Goal: Transaction & Acquisition: Obtain resource

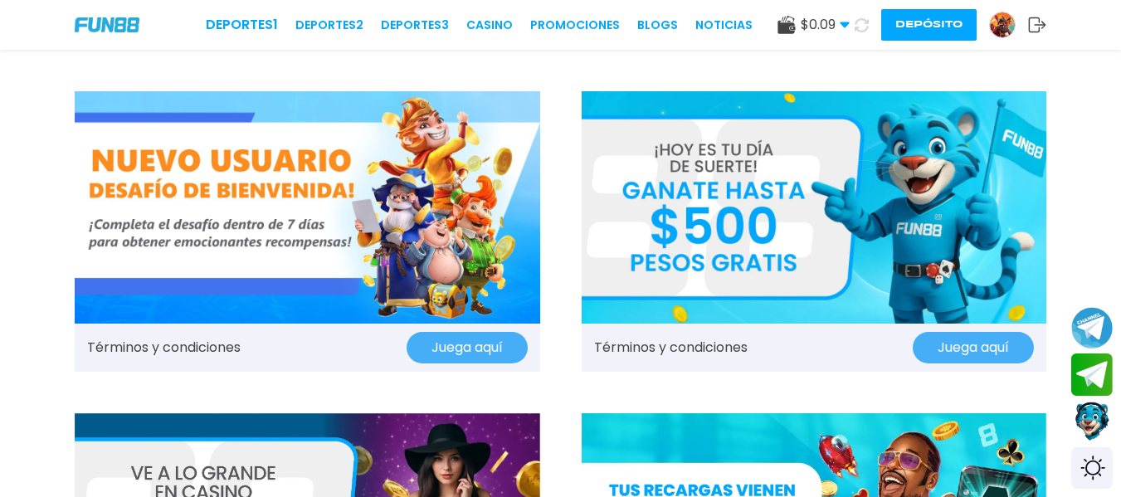
click at [993, 22] on img at bounding box center [1002, 24] width 25 height 25
click at [1002, 20] on img at bounding box center [1002, 24] width 25 height 25
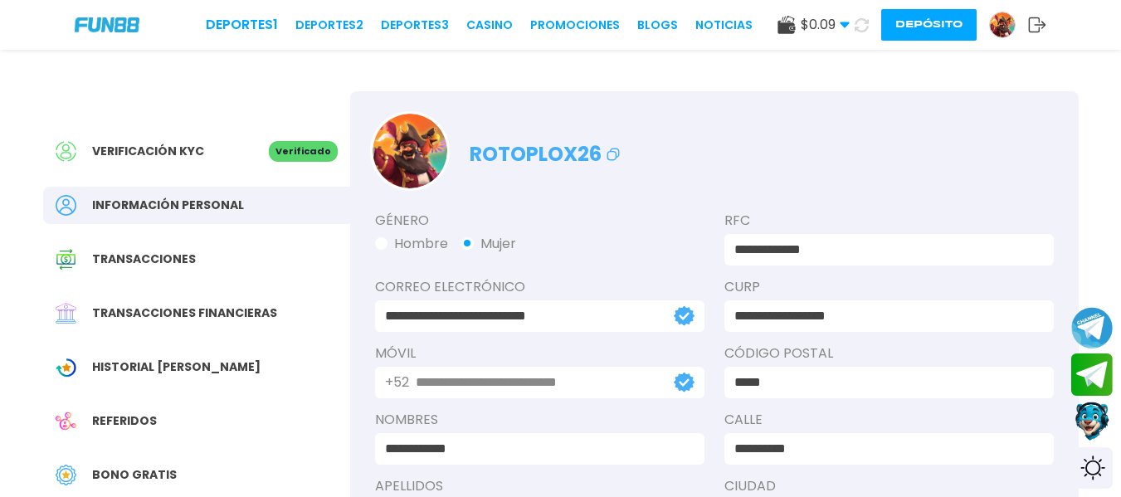
click at [610, 154] on icon at bounding box center [613, 154] width 20 height 20
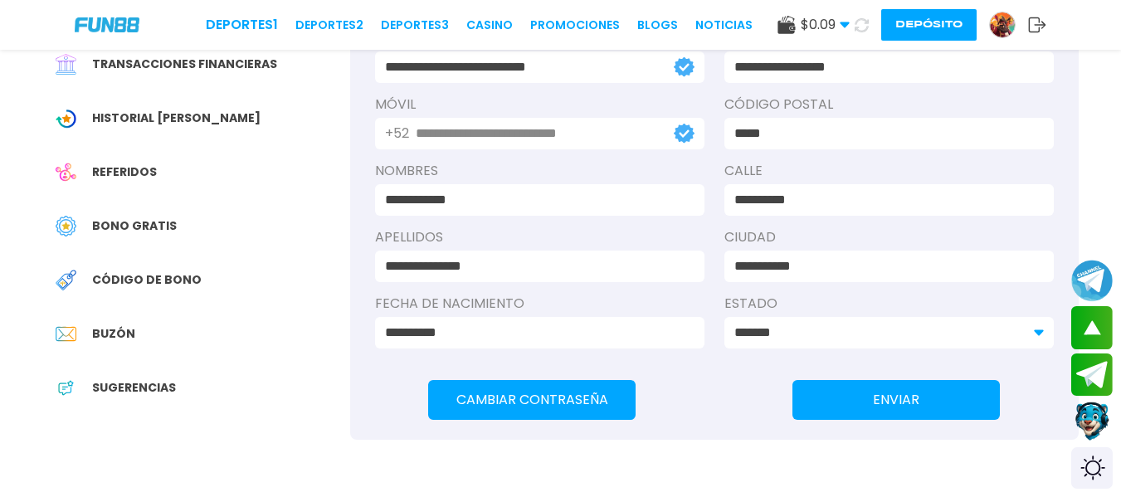
scroll to position [83, 0]
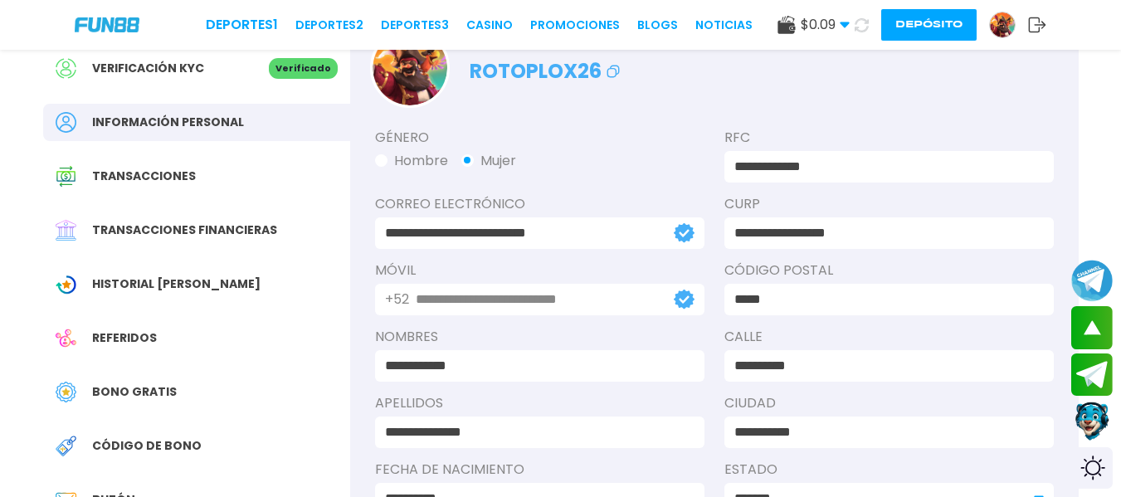
click at [360, 146] on div "**********" at bounding box center [714, 327] width 729 height 438
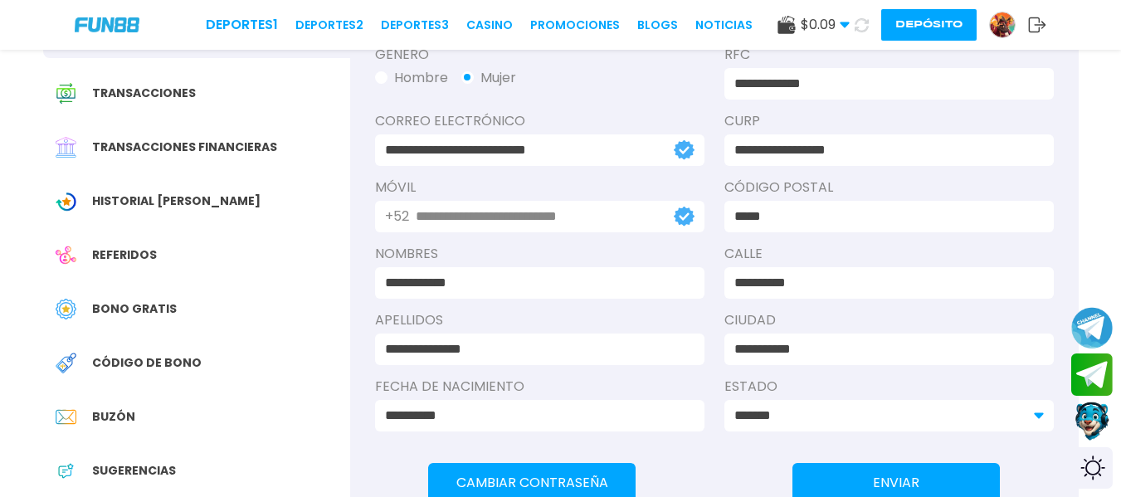
scroll to position [0, 0]
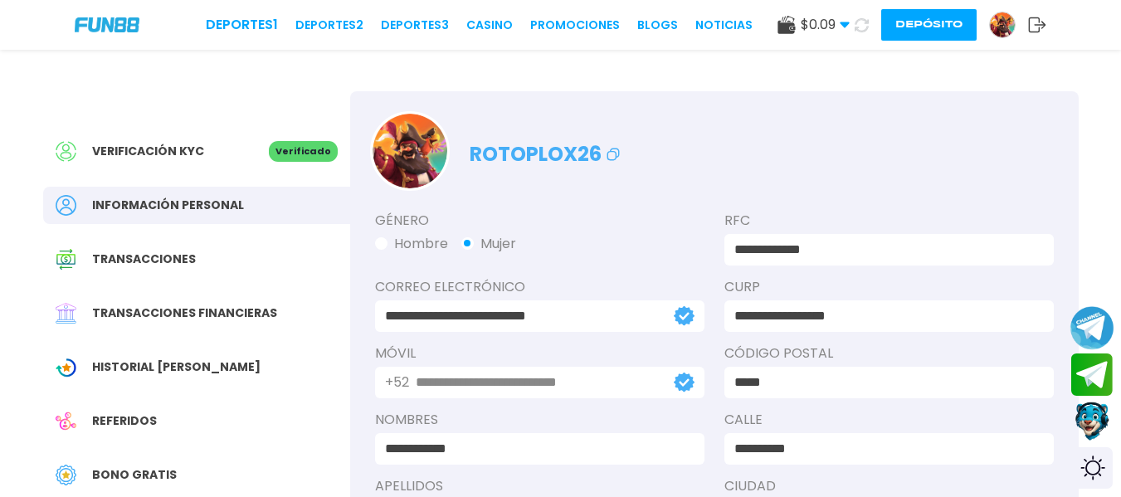
click at [1092, 328] on button "Join telegram channel" at bounding box center [1092, 328] width 44 height 46
click at [837, 27] on span "$ 0.09" at bounding box center [825, 25] width 49 height 20
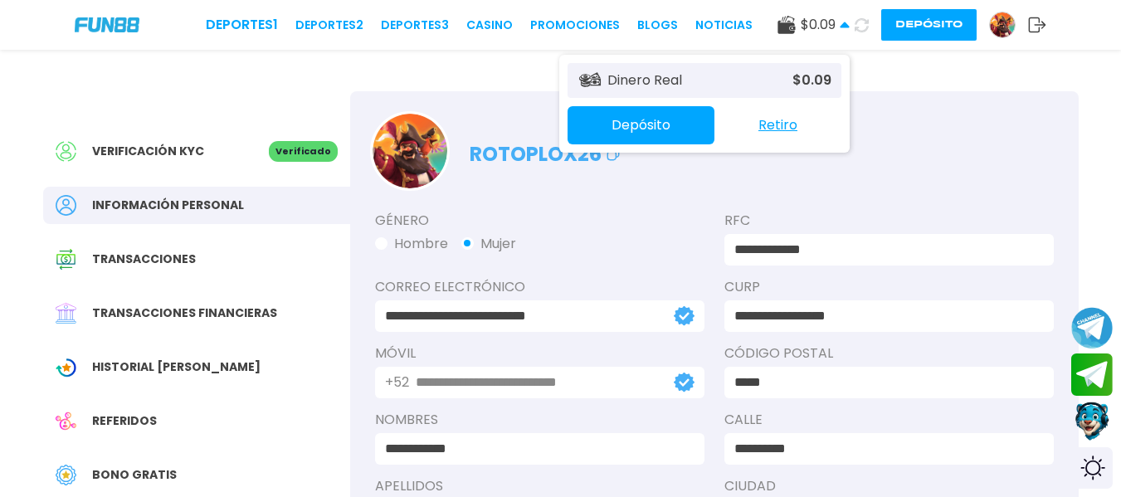
click at [837, 27] on span "$ 0.09" at bounding box center [825, 25] width 49 height 20
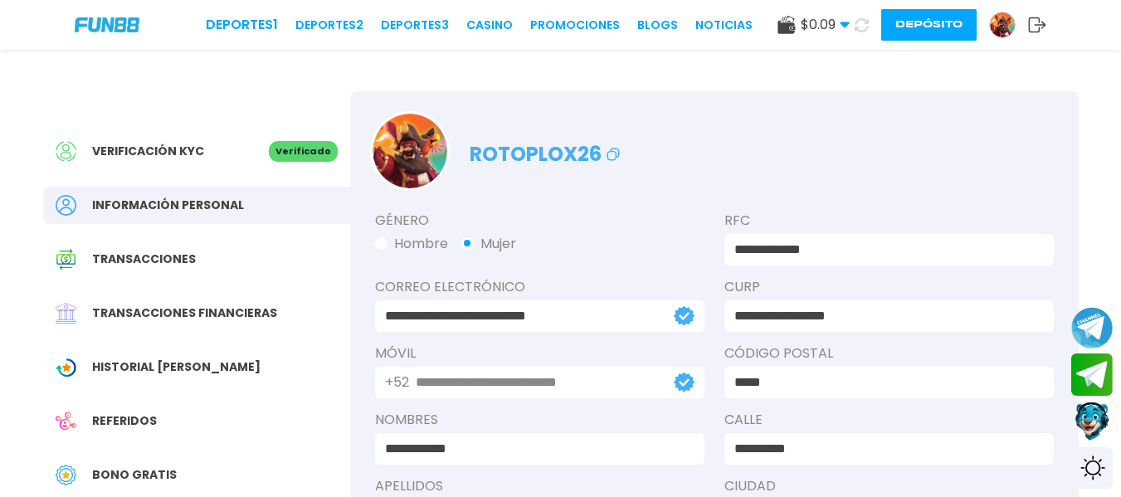
scroll to position [166, 0]
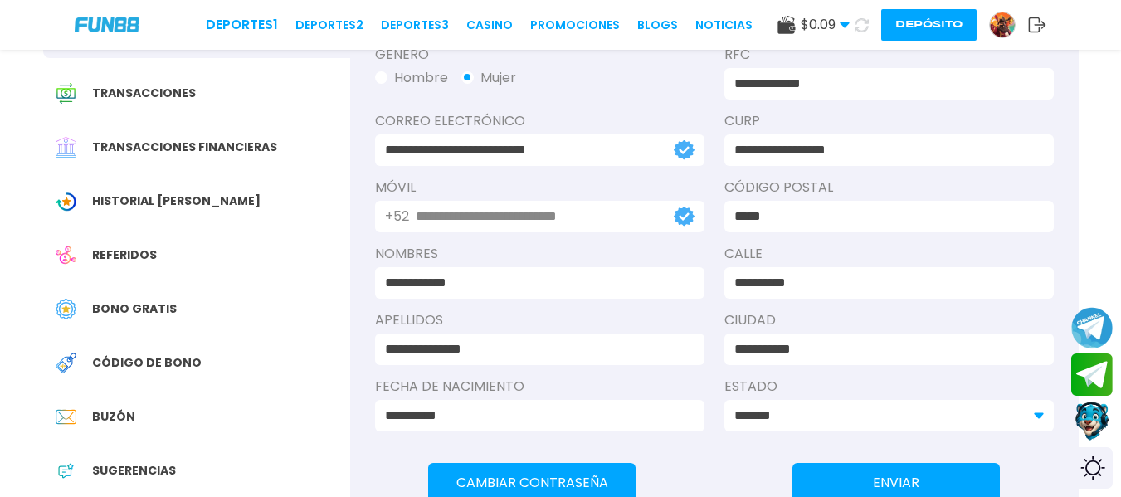
click at [158, 305] on span "Bono Gratis" at bounding box center [134, 308] width 85 height 17
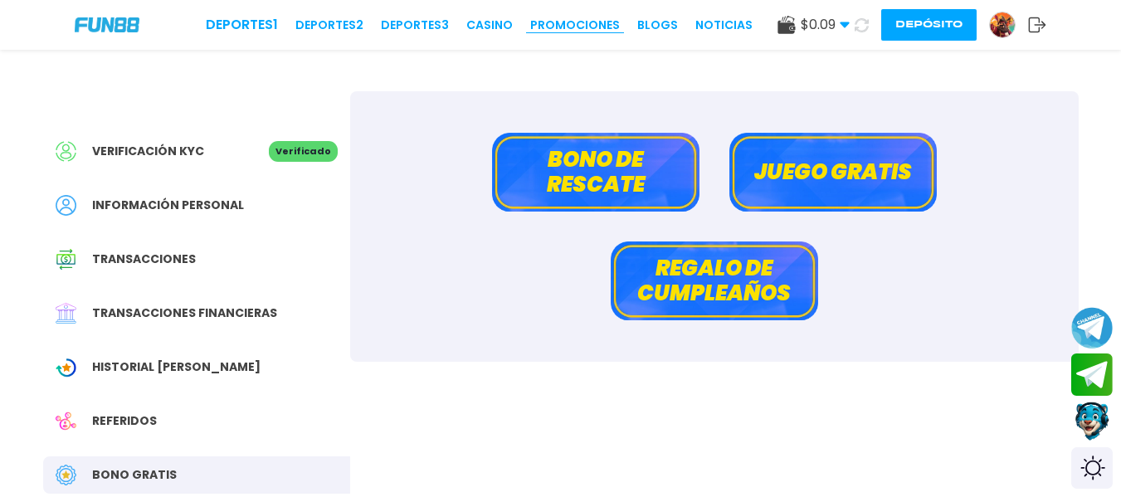
click at [592, 27] on link "Promociones" at bounding box center [575, 25] width 90 height 17
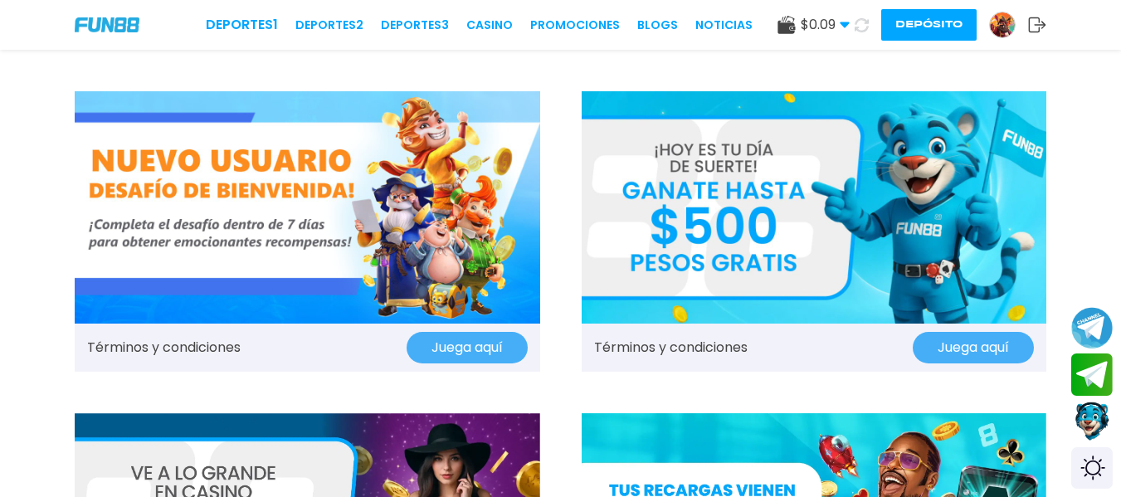
click at [229, 222] on img at bounding box center [307, 207] width 465 height 232
click at [729, 342] on link "Términos y condiciones" at bounding box center [671, 348] width 154 height 20
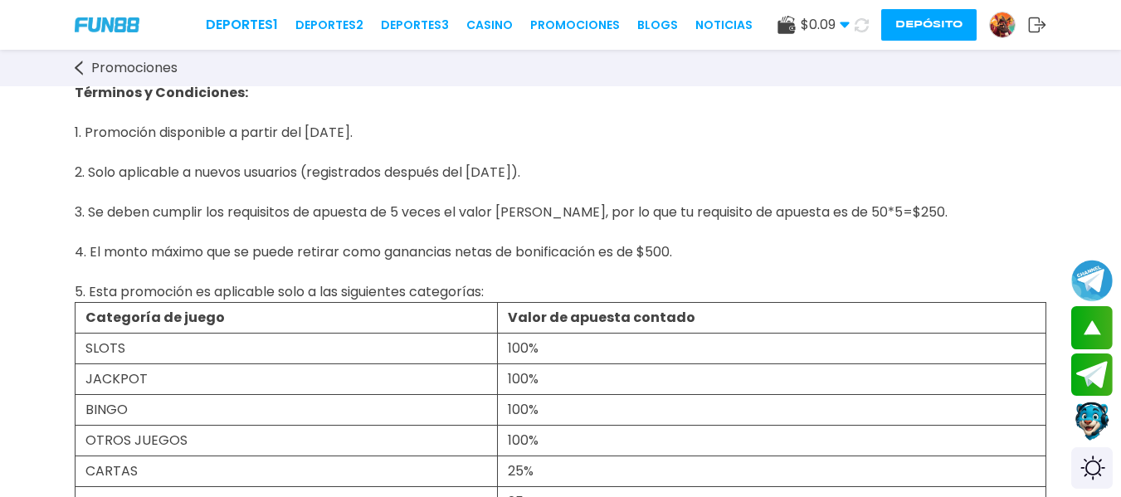
scroll to position [664, 0]
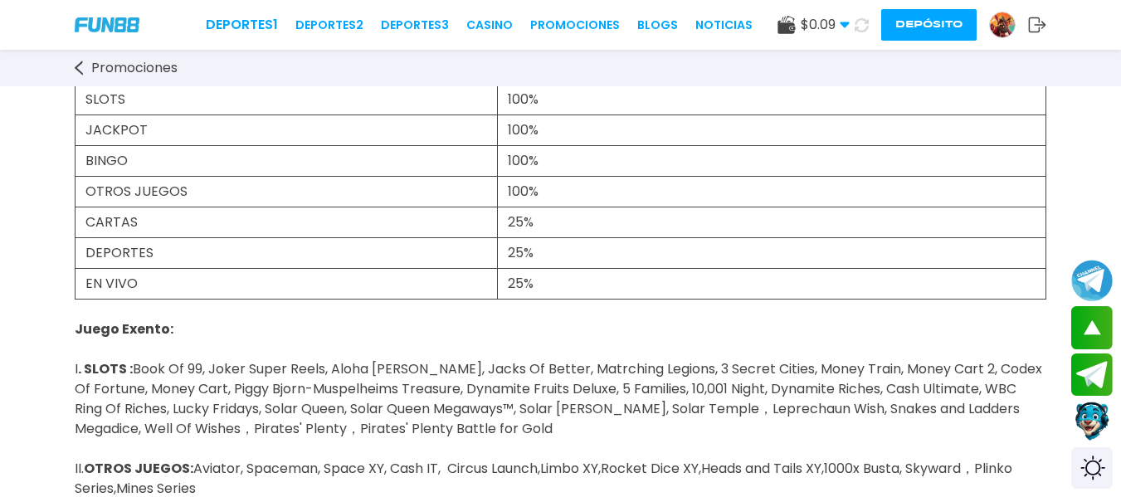
click at [77, 68] on icon at bounding box center [79, 68] width 8 height 15
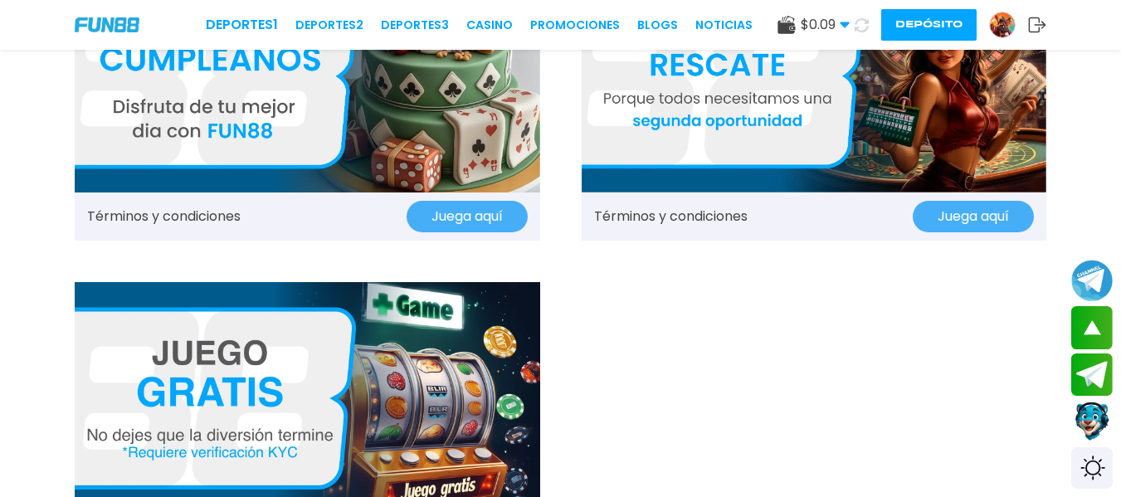
scroll to position [1576, 0]
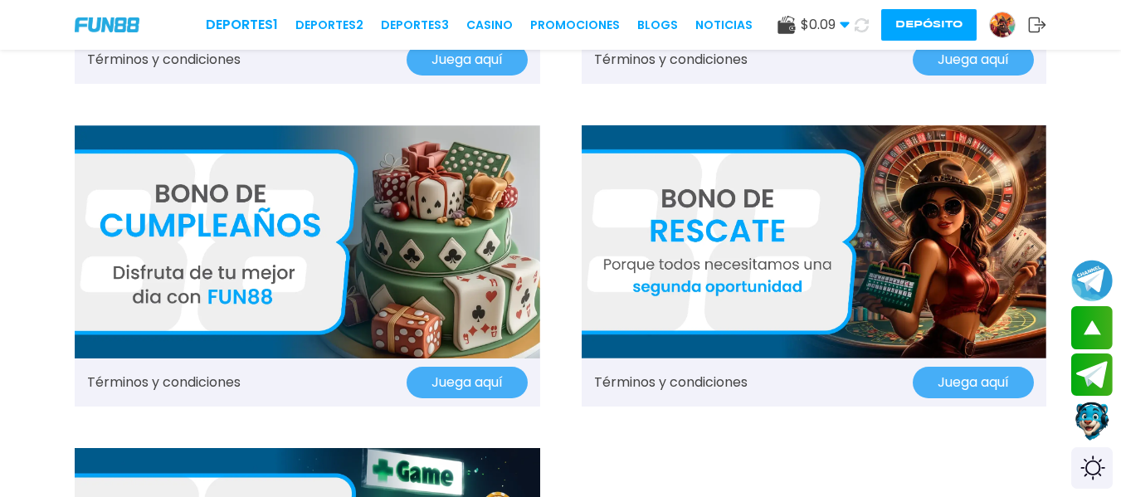
click at [654, 267] on img at bounding box center [814, 241] width 465 height 232
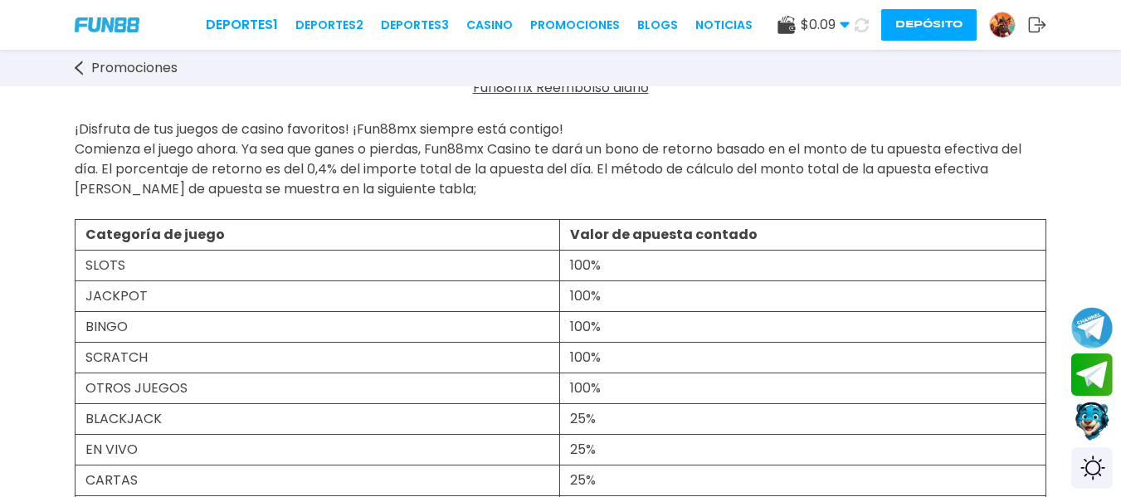
scroll to position [166, 0]
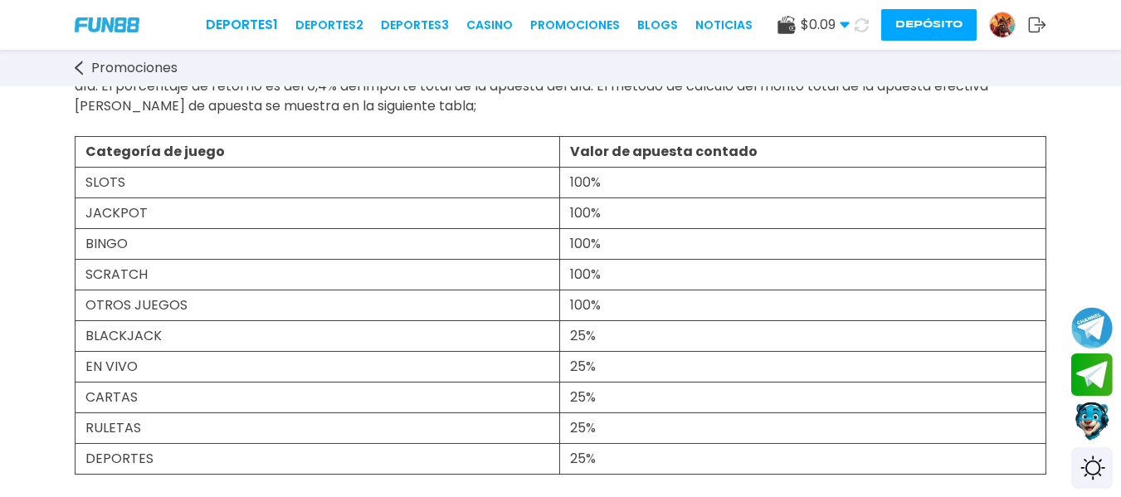
click at [97, 18] on img at bounding box center [107, 24] width 65 height 14
